Goal: Find specific page/section: Find specific page/section

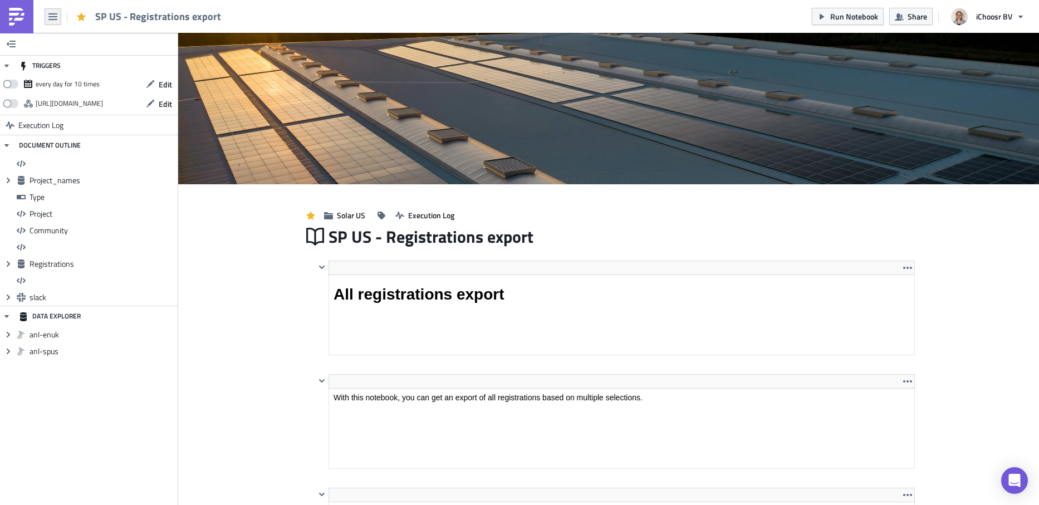
click at [47, 8] on button "button" at bounding box center [53, 16] width 17 height 17
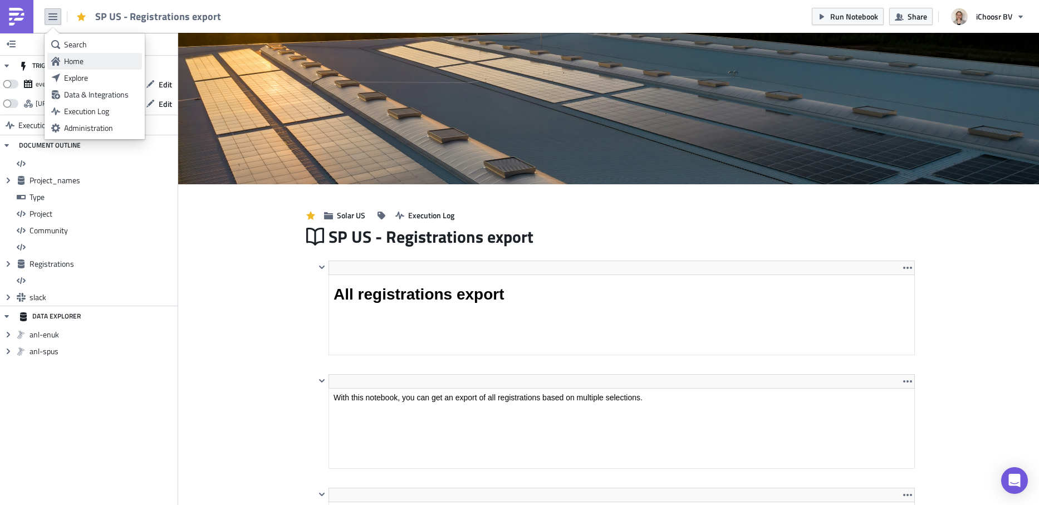
click at [91, 63] on div "Home" at bounding box center [101, 61] width 74 height 11
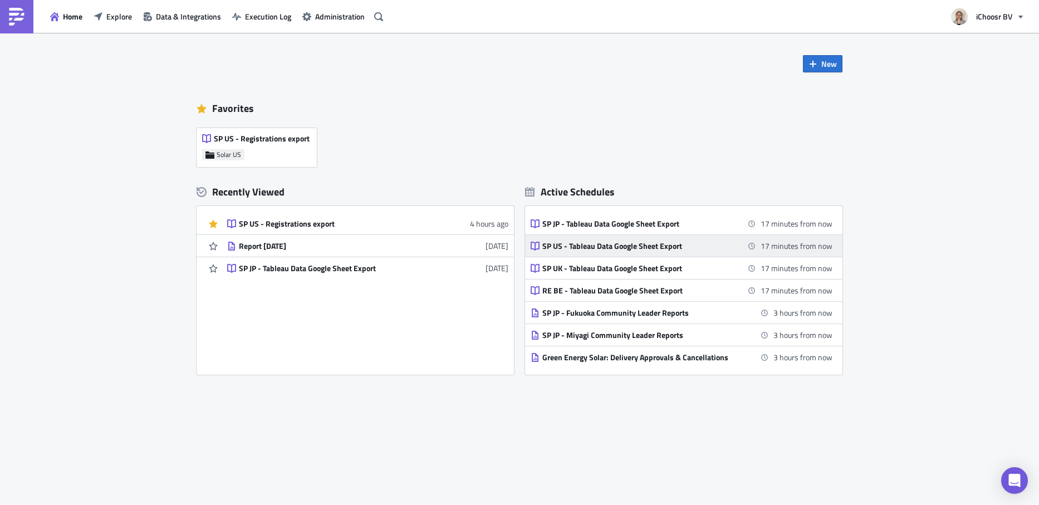
click at [709, 247] on div "SP US - Tableau Data Google Sheet Export" at bounding box center [639, 246] width 195 height 10
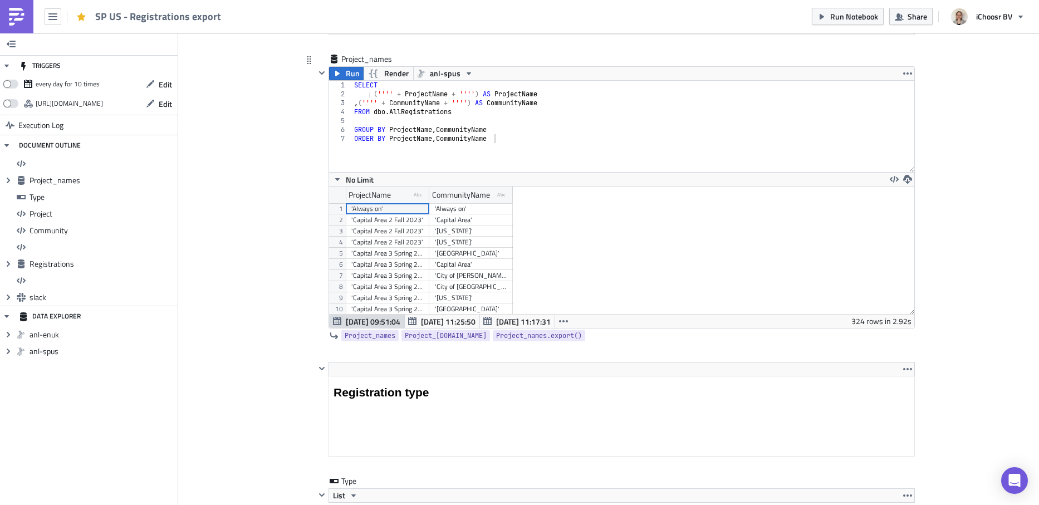
scroll to position [907, 0]
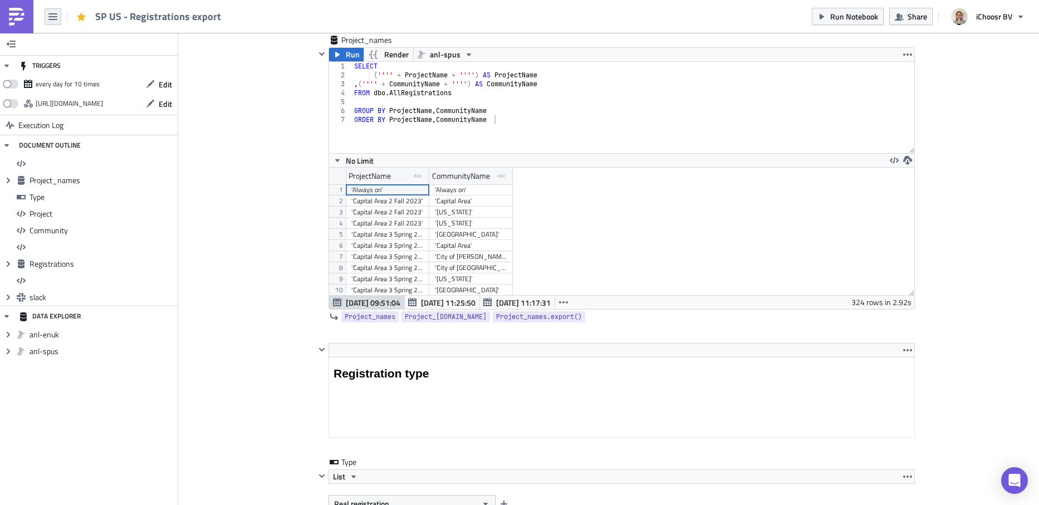
click at [57, 15] on icon "button" at bounding box center [52, 16] width 9 height 9
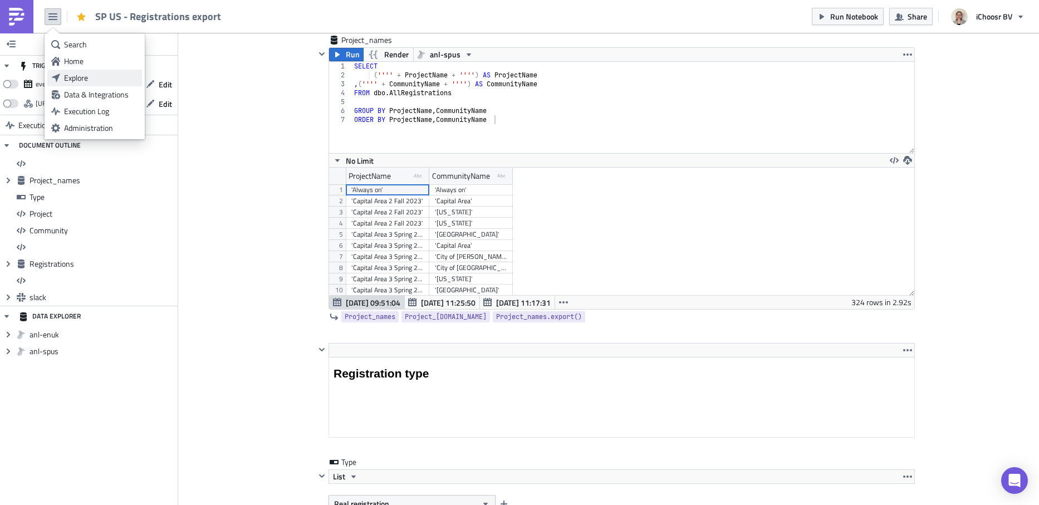
click at [87, 73] on div "Explore" at bounding box center [101, 77] width 74 height 11
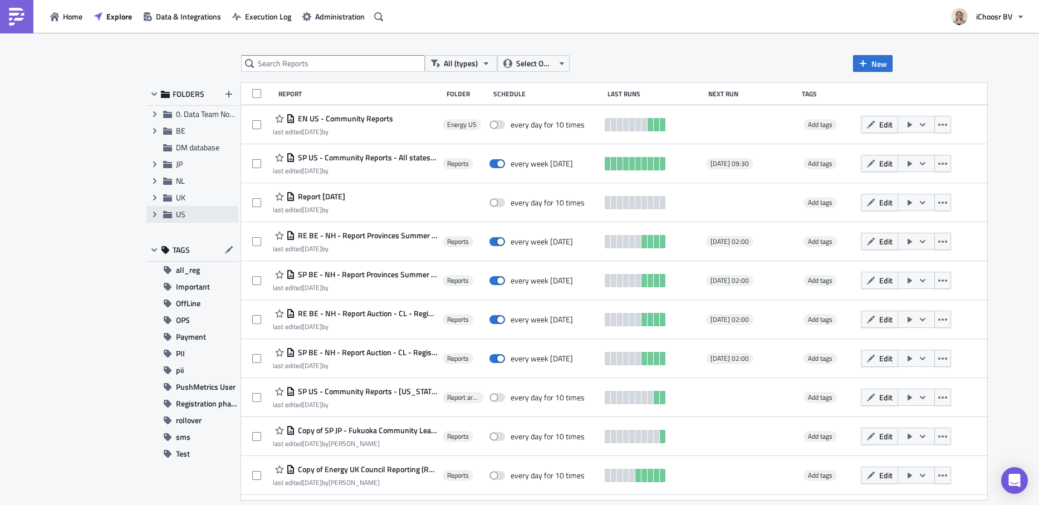
click at [196, 214] on span "US" at bounding box center [206, 214] width 60 height 10
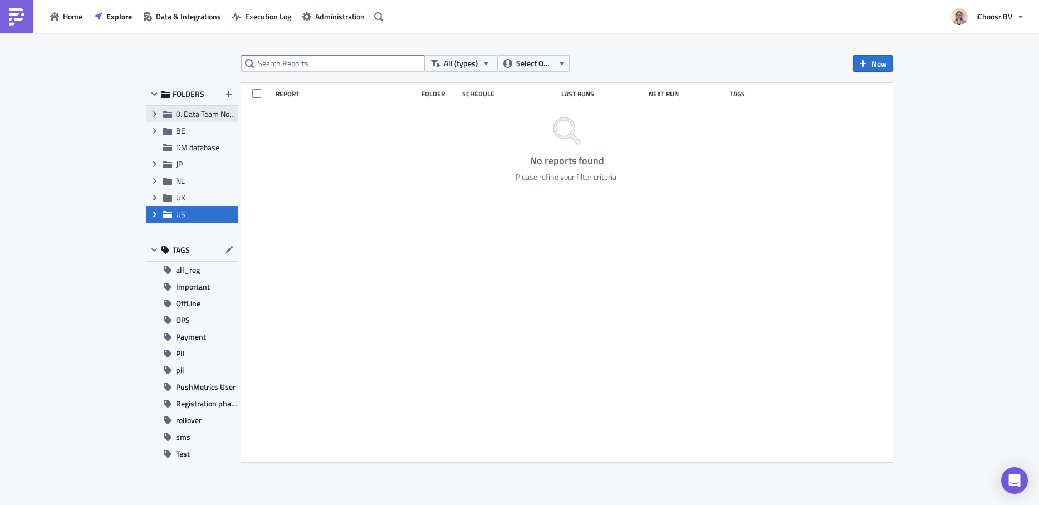
click at [200, 115] on span "0. Data Team Notebooks & Reports" at bounding box center [233, 114] width 115 height 12
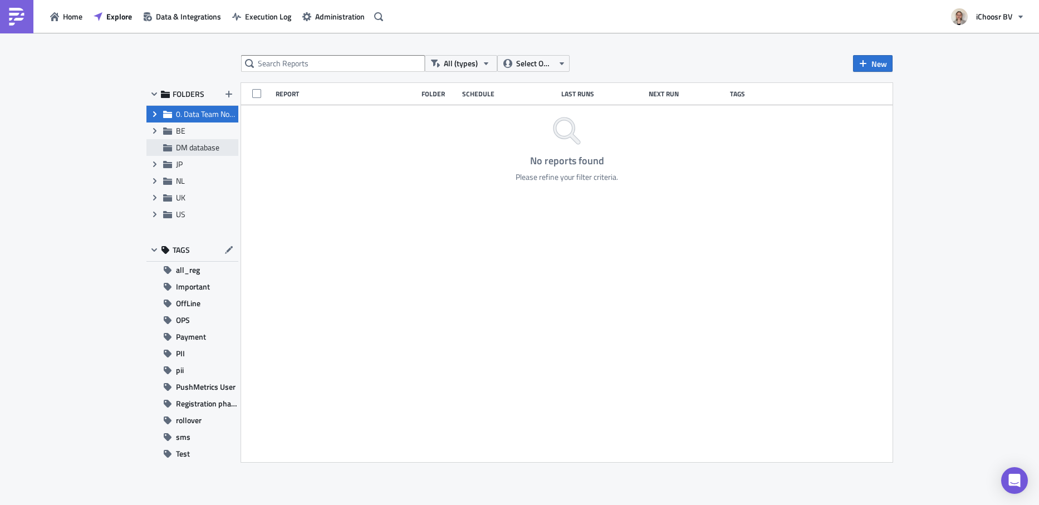
click at [195, 138] on div "Expand group BE" at bounding box center [192, 130] width 92 height 17
click at [199, 149] on span "DM database" at bounding box center [197, 147] width 43 height 12
click at [195, 164] on span "JP" at bounding box center [206, 164] width 60 height 10
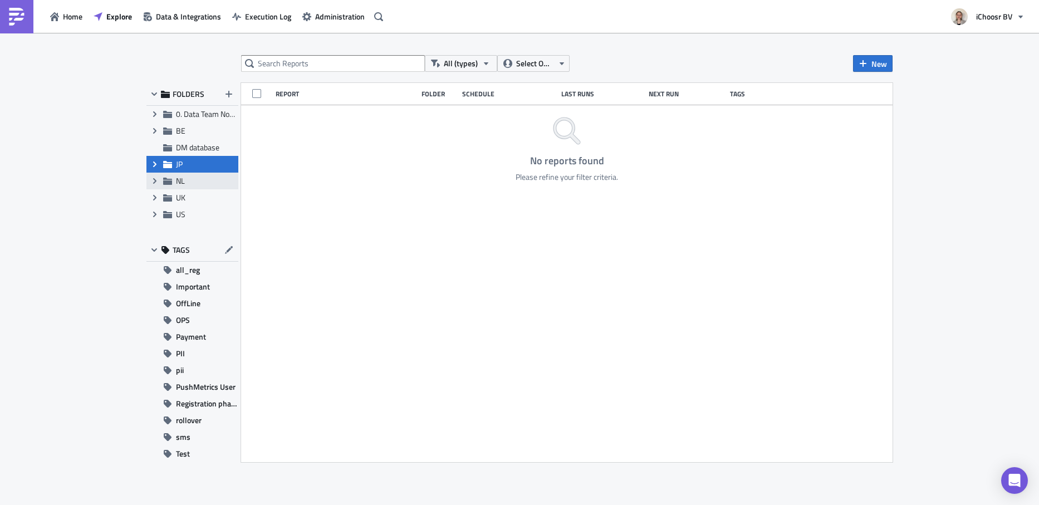
click at [193, 185] on span "NL" at bounding box center [206, 181] width 60 height 10
click at [192, 196] on span "UK" at bounding box center [206, 198] width 60 height 10
click at [195, 220] on div "Expand group US" at bounding box center [192, 214] width 92 height 17
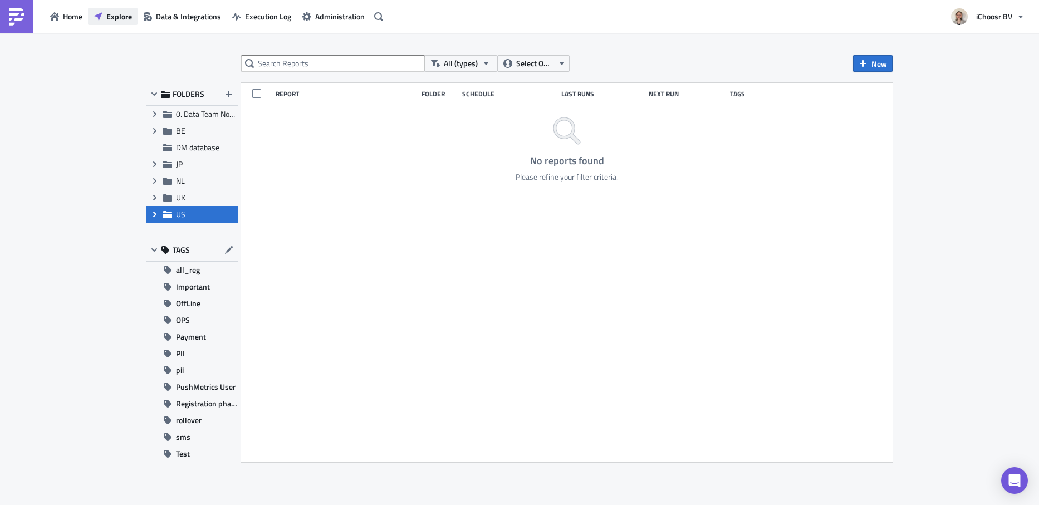
click at [107, 22] on button "Explore" at bounding box center [113, 16] width 50 height 17
click at [206, 406] on span "Registration phase" at bounding box center [207, 403] width 62 height 17
click at [203, 272] on button "all_reg" at bounding box center [192, 270] width 92 height 17
click at [171, 20] on span "Data & Integrations" at bounding box center [188, 17] width 65 height 12
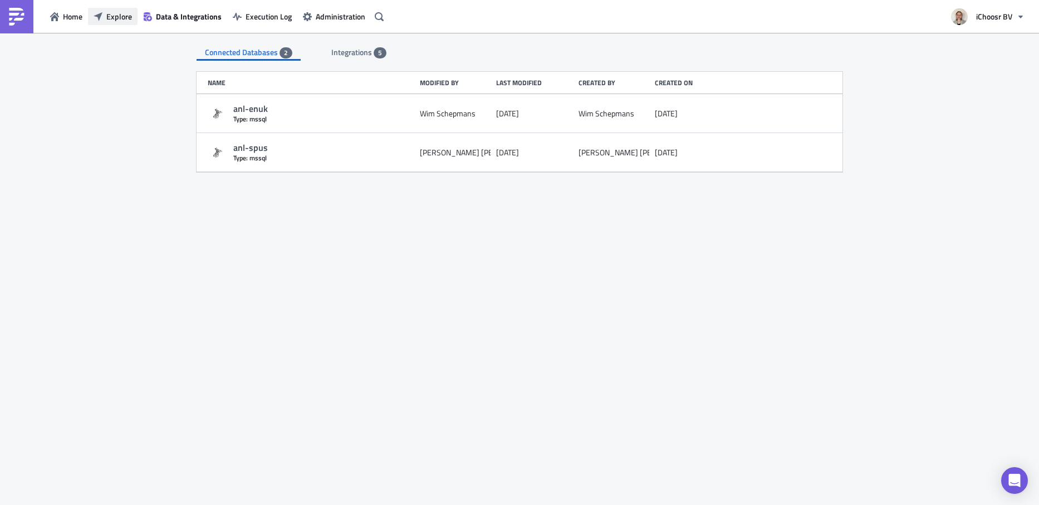
click at [121, 22] on button "Explore" at bounding box center [113, 16] width 50 height 17
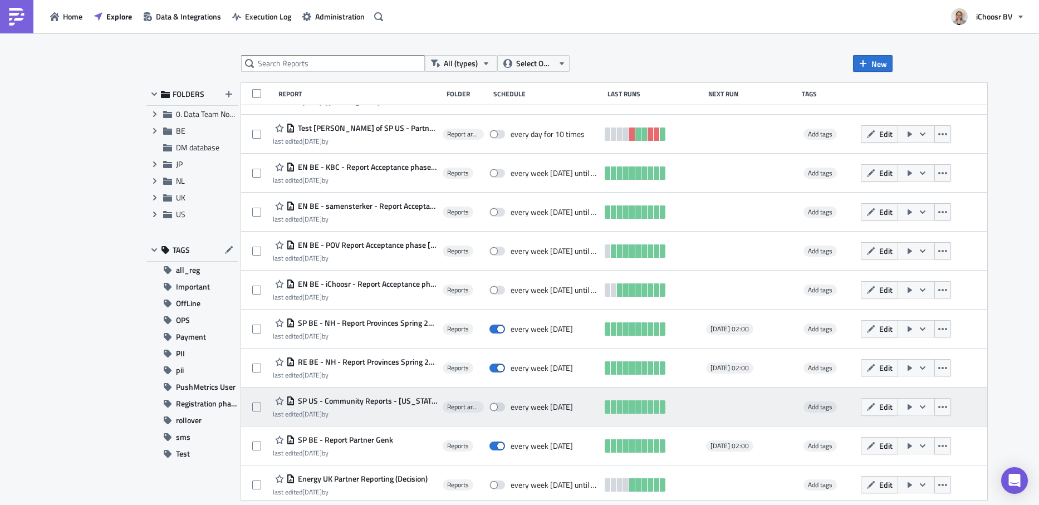
scroll to position [622, 0]
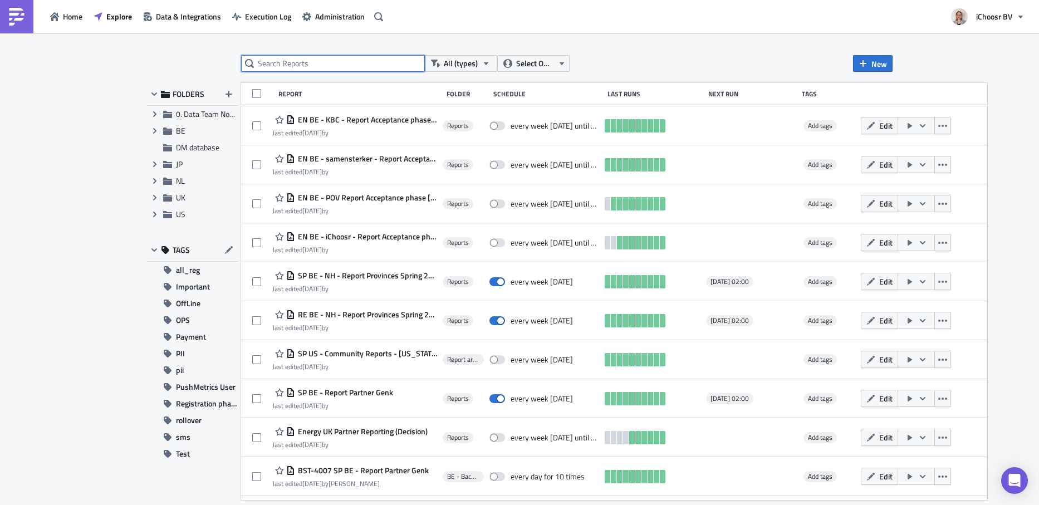
click at [327, 64] on input "text" at bounding box center [333, 63] width 184 height 17
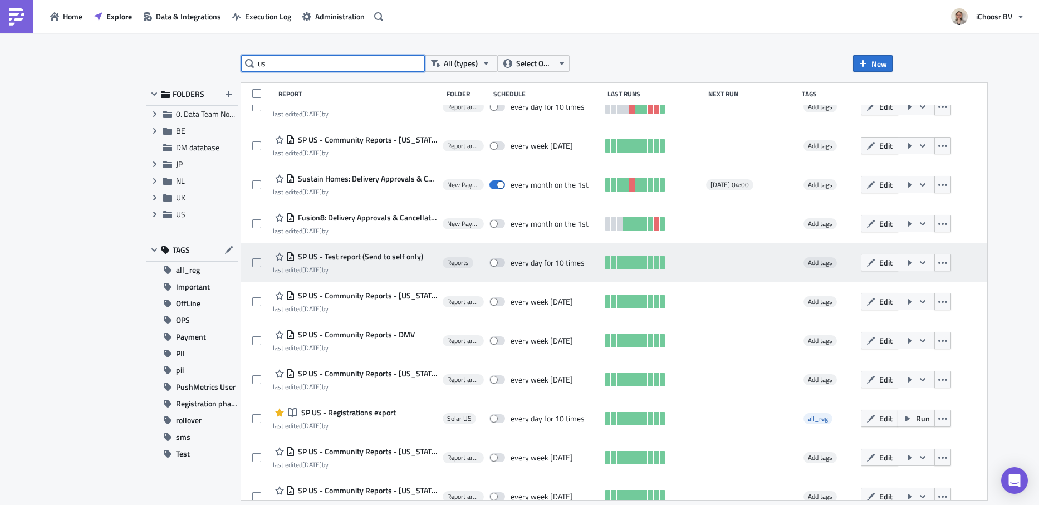
scroll to position [0, 0]
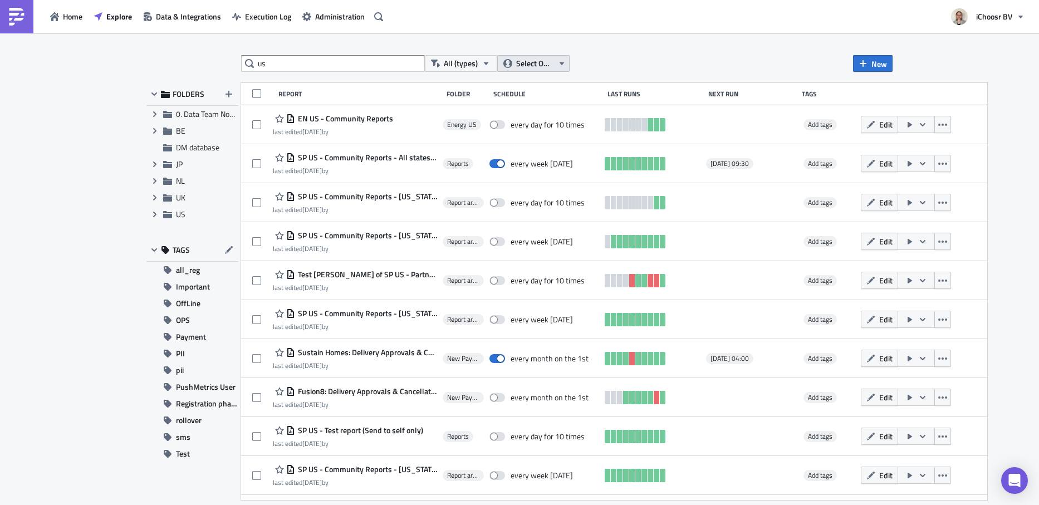
click at [551, 67] on span "Select Owner" at bounding box center [534, 63] width 37 height 12
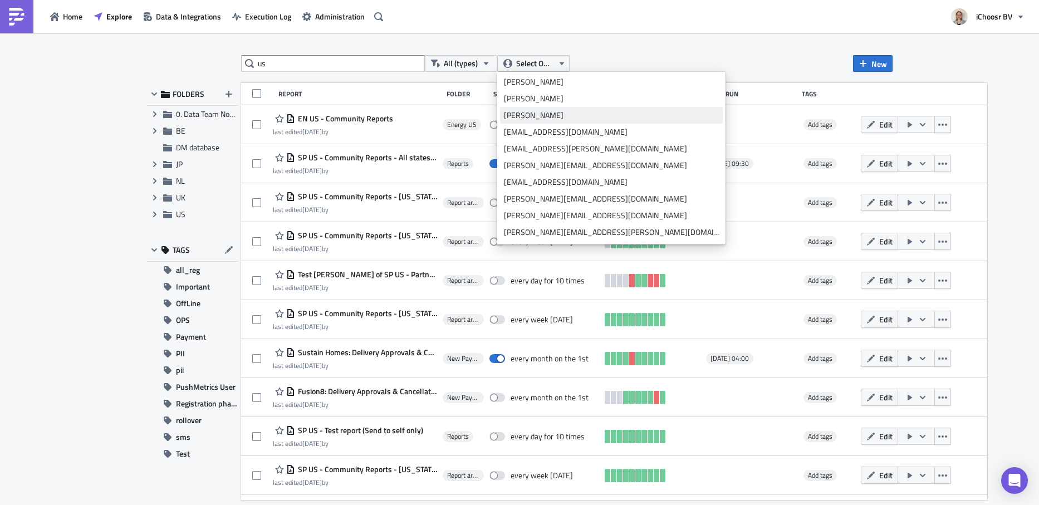
scroll to position [342, 0]
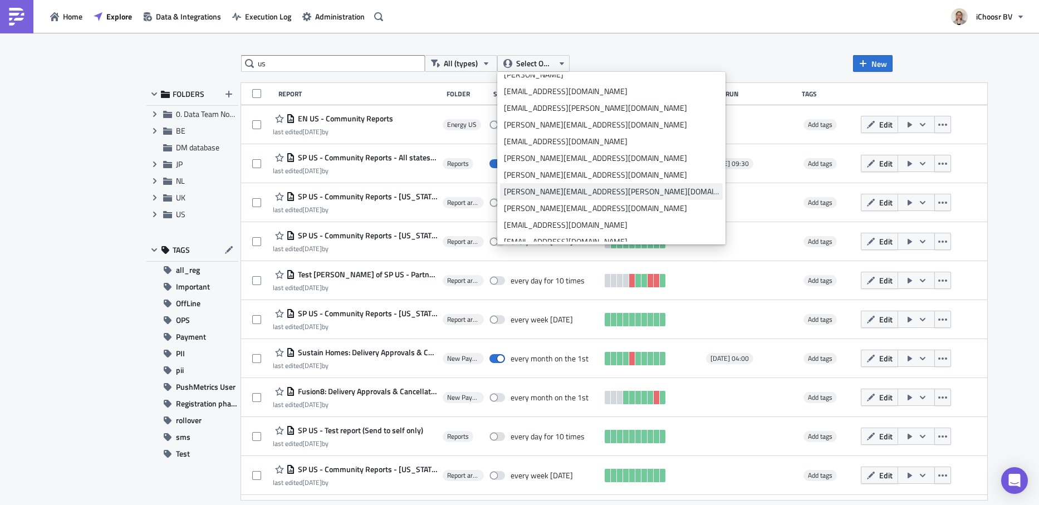
click at [613, 191] on div "diana.aguilar@ichoosr.com" at bounding box center [611, 191] width 215 height 11
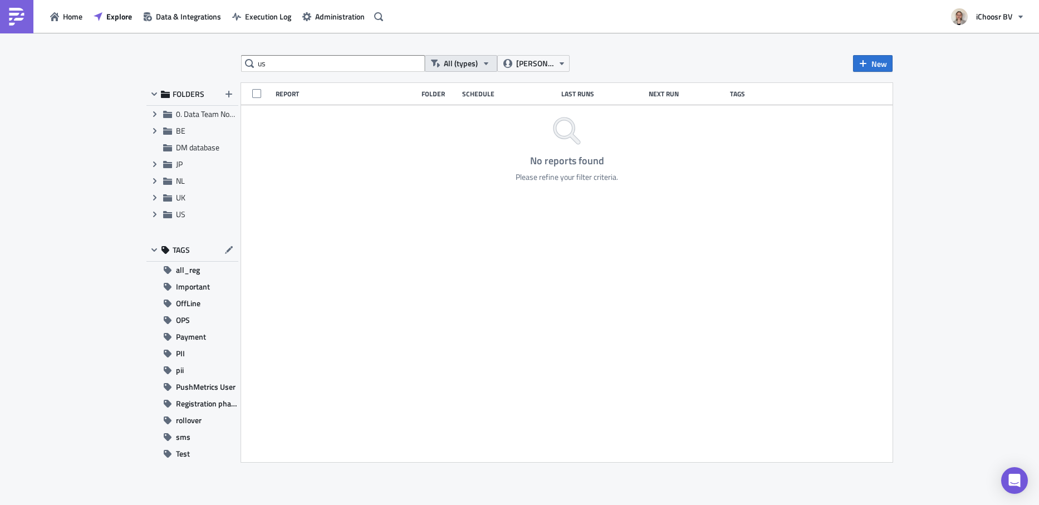
click at [460, 61] on span "All (types)" at bounding box center [461, 63] width 34 height 12
drag, startPoint x: 310, startPoint y: 66, endPoint x: 192, endPoint y: 65, distance: 117.5
click at [192, 65] on div "us All (types) diana.aguilar@ichoosr.com New FOLDERS Expand group 0. Data Team …" at bounding box center [519, 269] width 757 height 429
click at [280, 60] on input "us" at bounding box center [333, 63] width 184 height 17
type input "u"
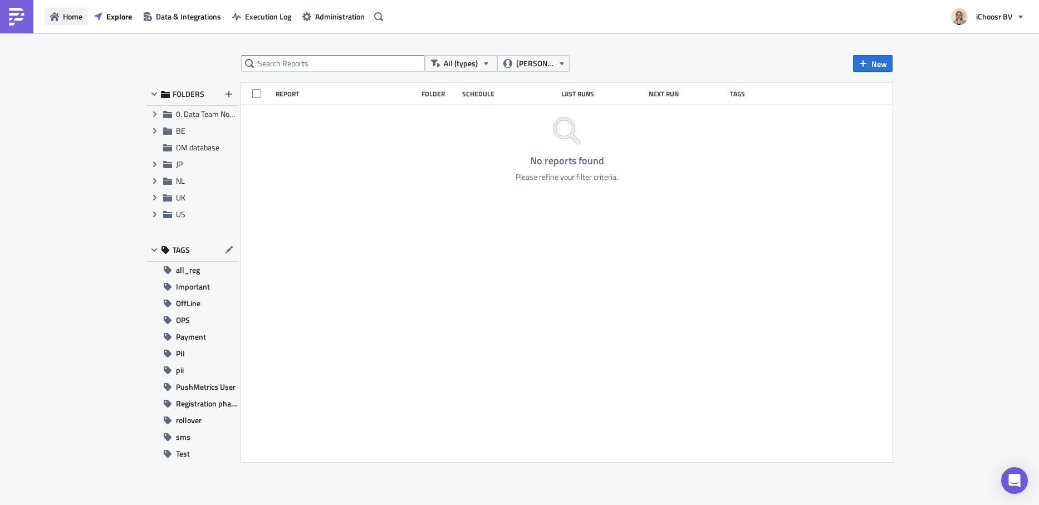
click at [63, 17] on span "Home" at bounding box center [72, 17] width 19 height 12
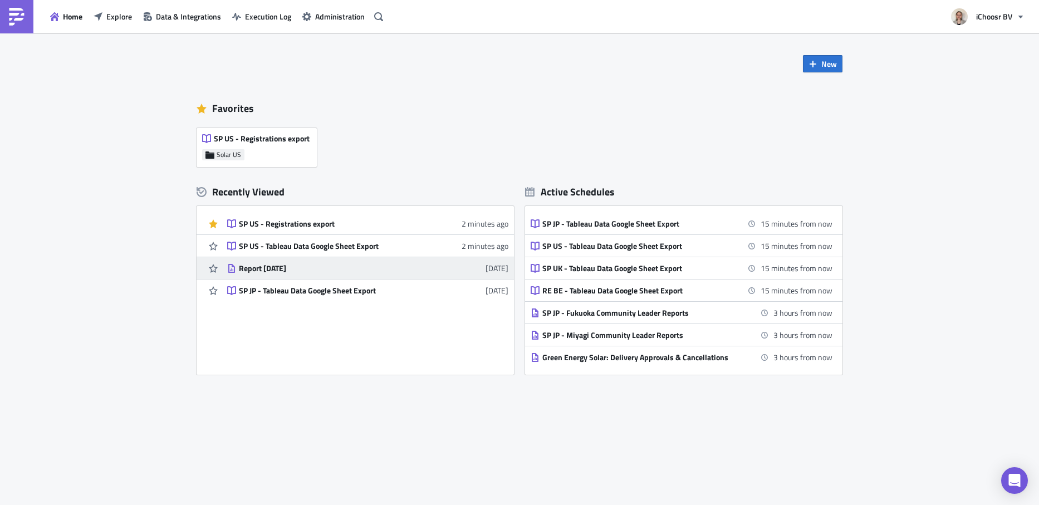
click at [364, 269] on div "Report [DATE]" at bounding box center [336, 268] width 195 height 10
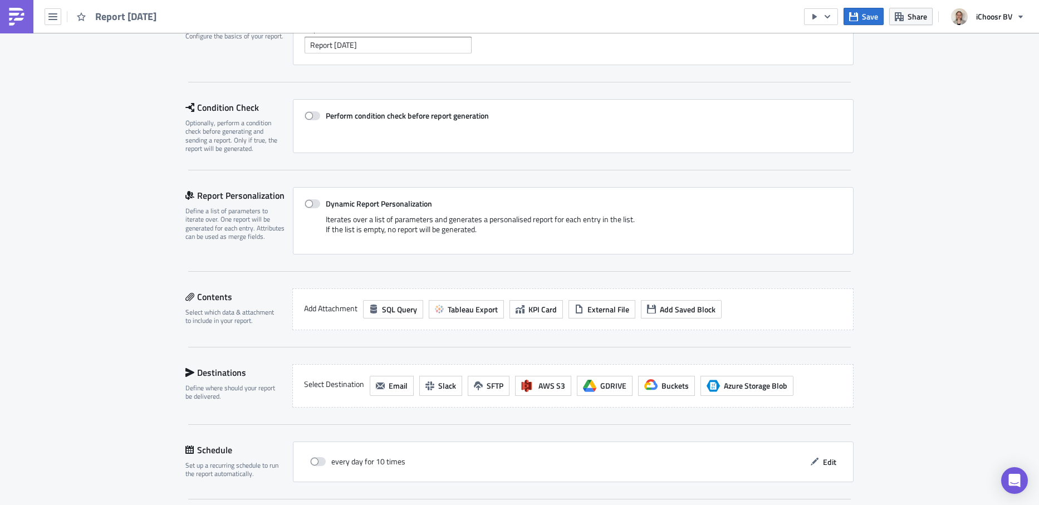
scroll to position [212, 0]
